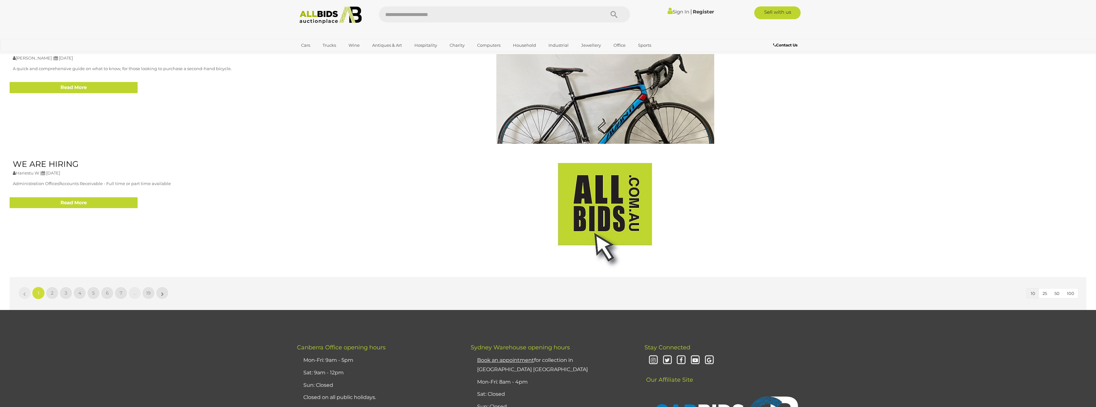
scroll to position [1024, 0]
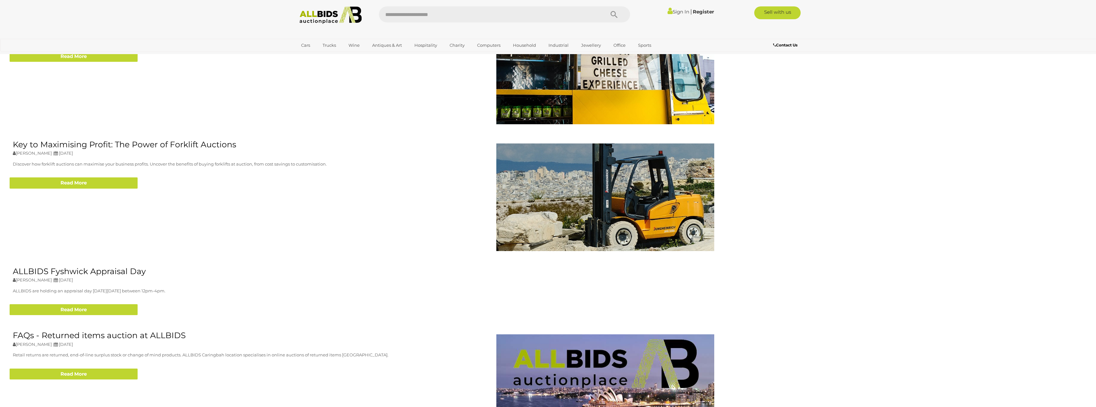
click at [424, 9] on input "text" at bounding box center [488, 14] width 219 height 16
type input "*****"
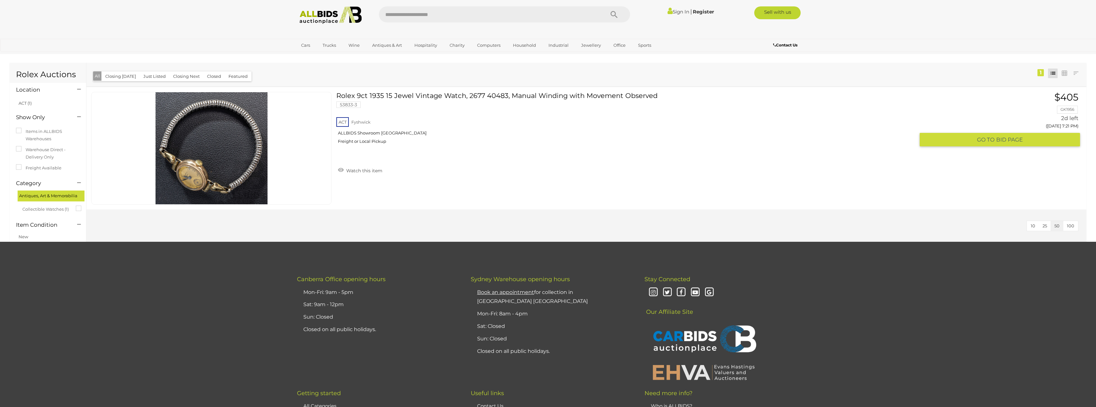
click at [253, 132] on link at bounding box center [211, 148] width 240 height 113
